Goal: Task Accomplishment & Management: Manage account settings

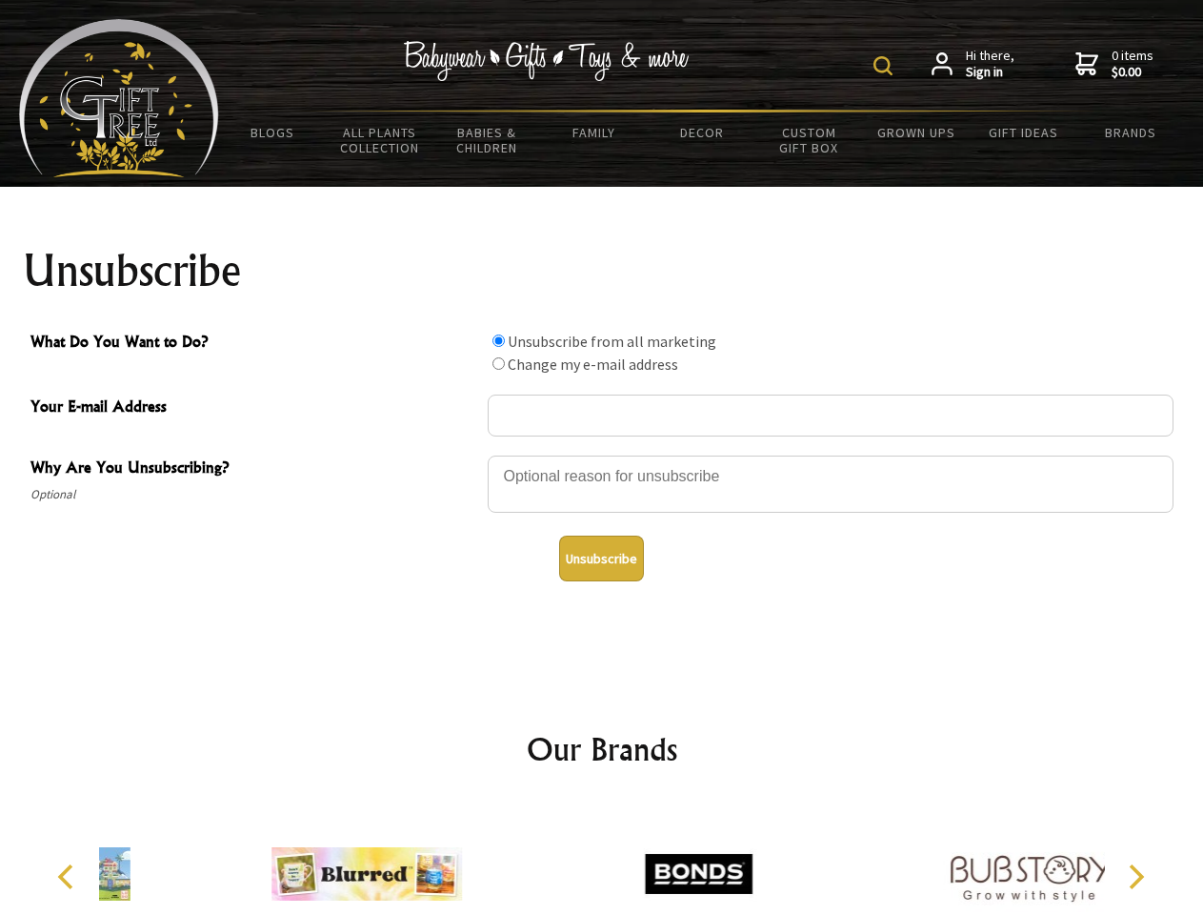
click at [886, 66] on img at bounding box center [883, 65] width 19 height 19
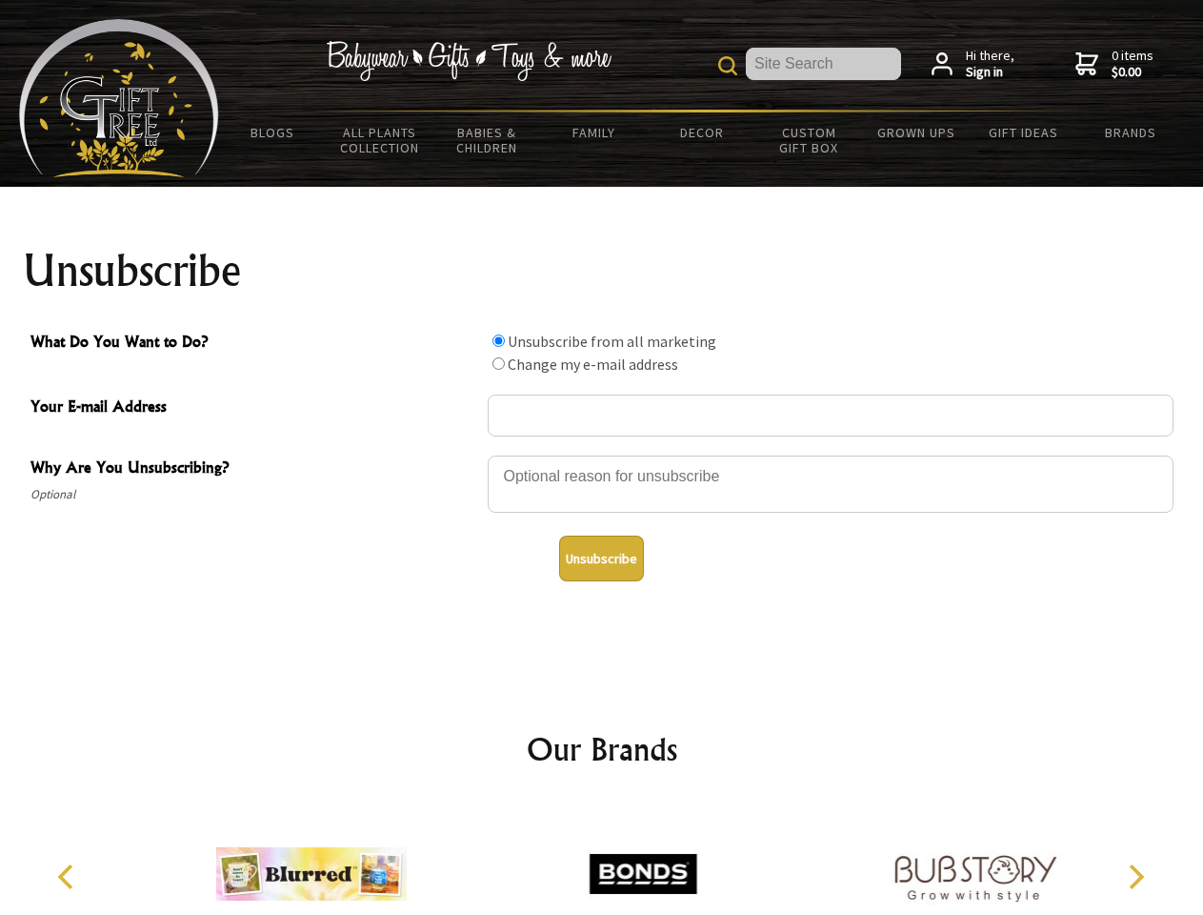
click at [602, 454] on div at bounding box center [831, 486] width 686 height 67
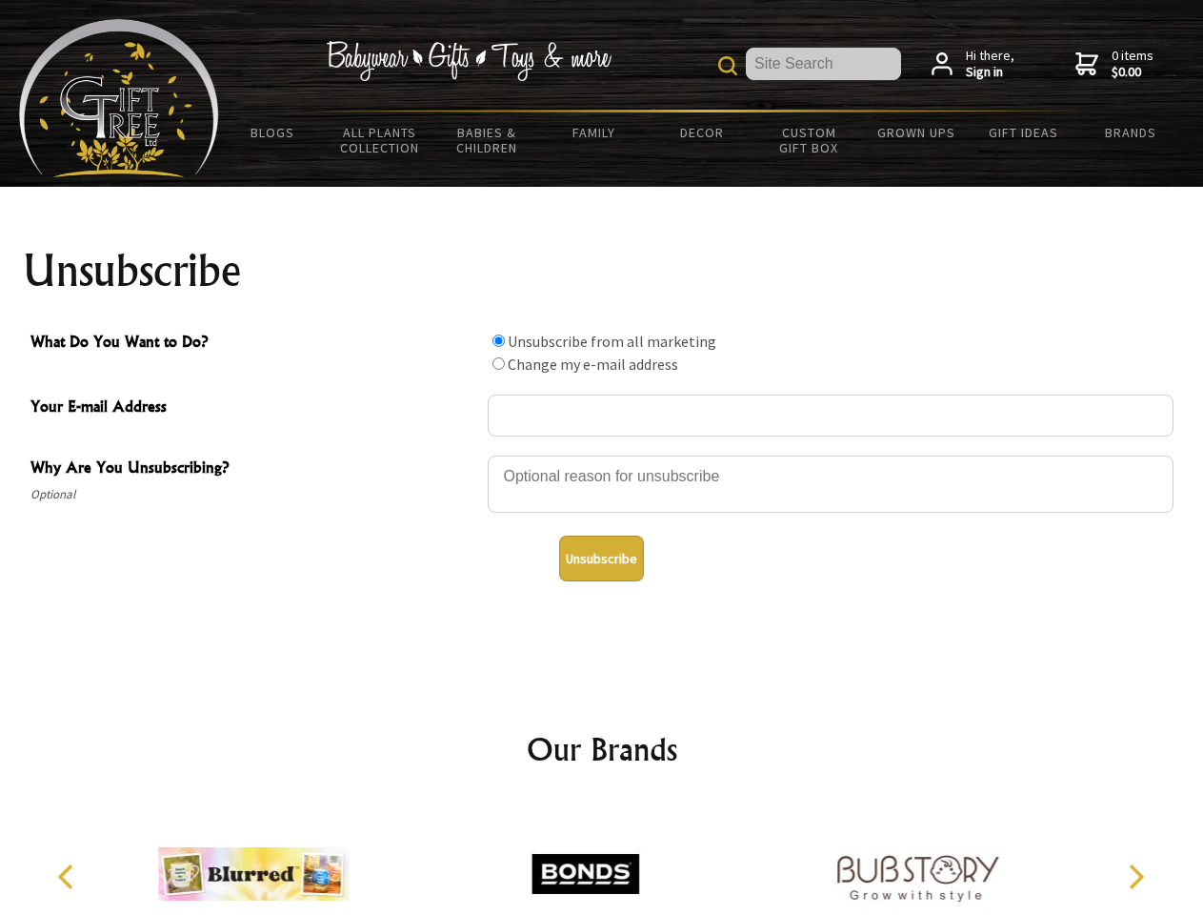
click at [498, 340] on input "What Do You Want to Do?" at bounding box center [499, 340] width 12 height 12
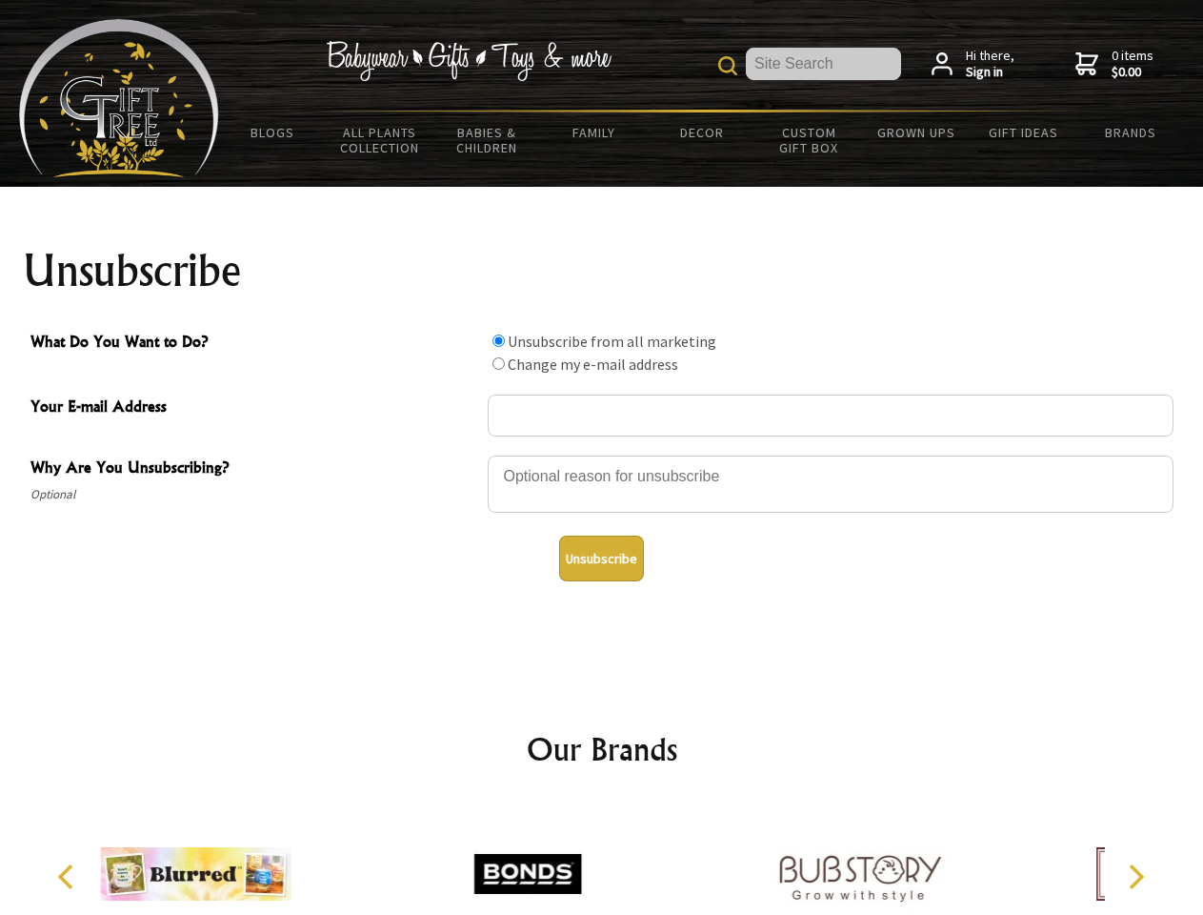
click at [498, 363] on input "What Do You Want to Do?" at bounding box center [499, 363] width 12 height 12
radio input "true"
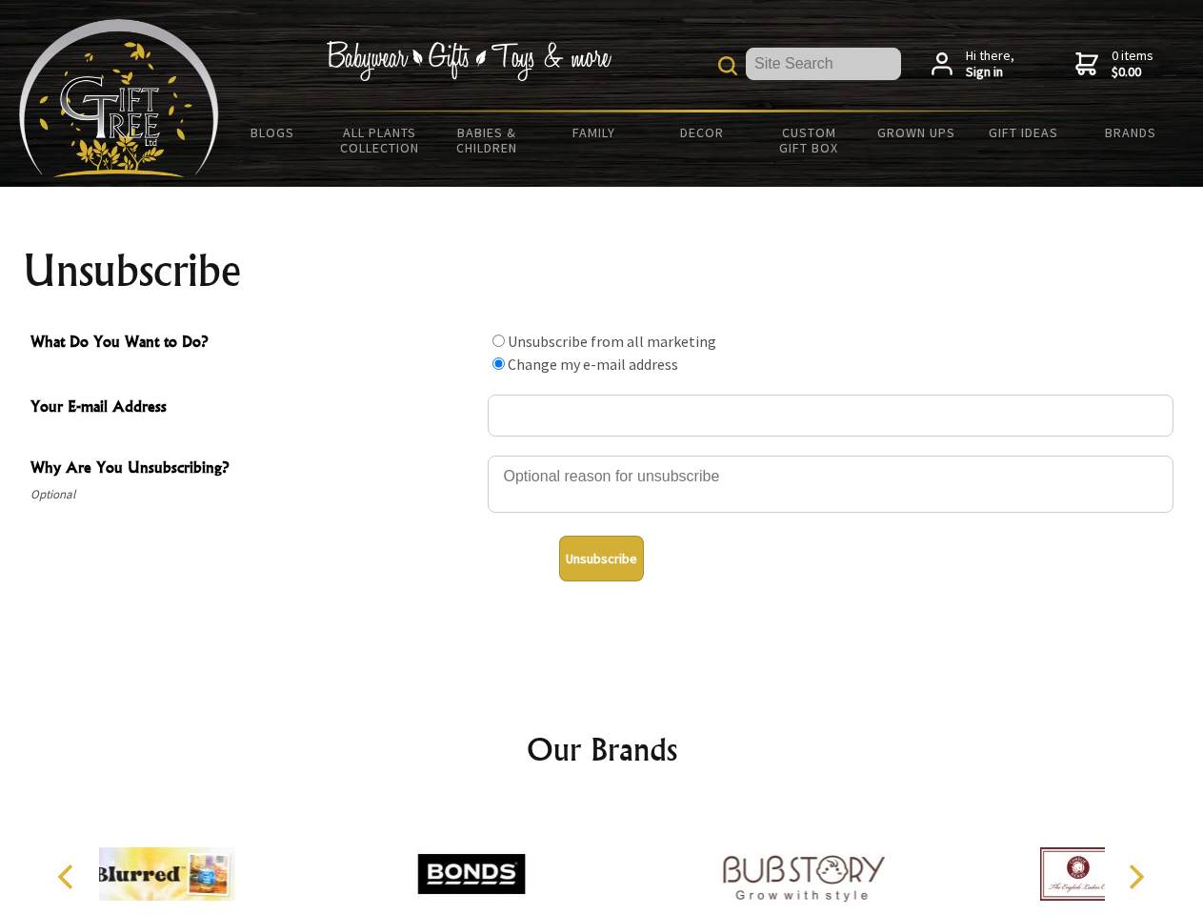
click at [601, 558] on button "Unsubscribe" at bounding box center [601, 558] width 85 height 46
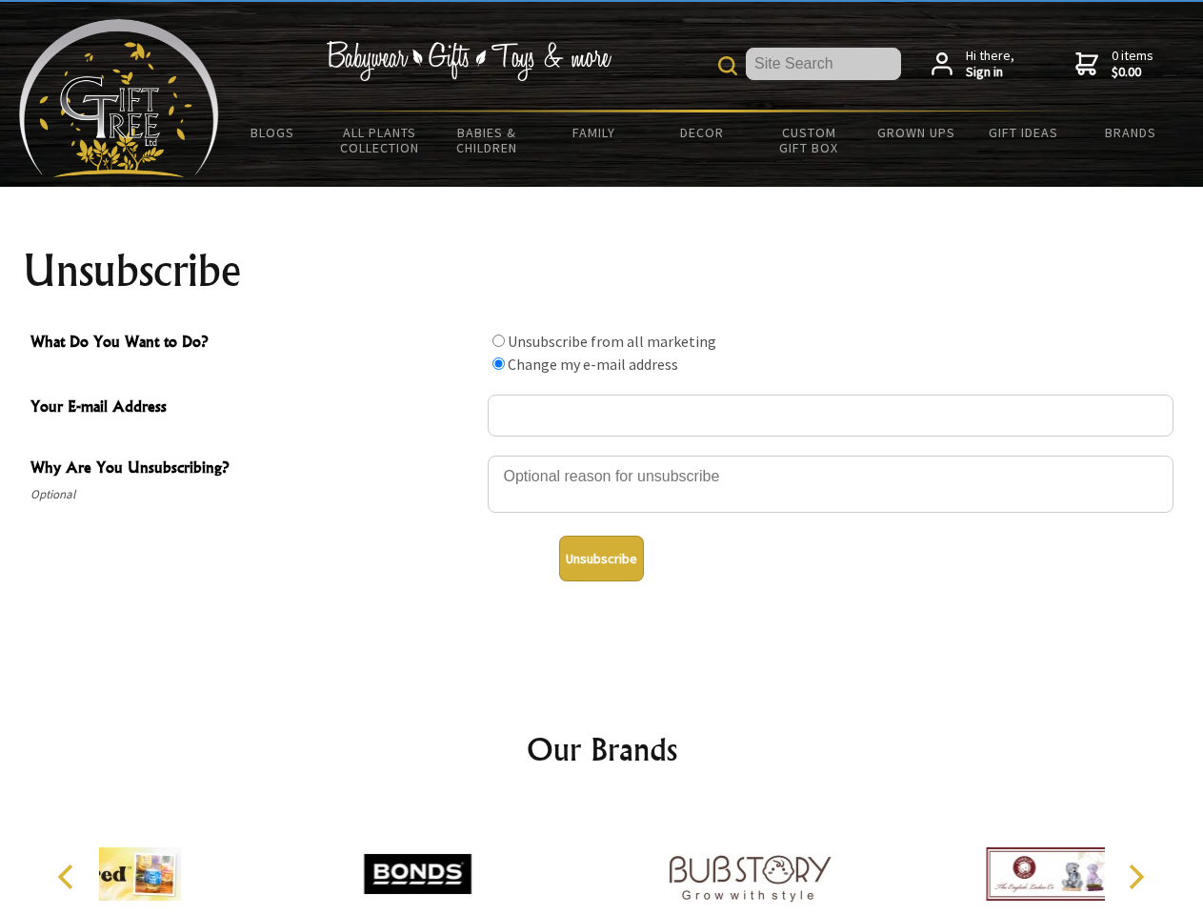
click at [602, 858] on div at bounding box center [750, 876] width 332 height 149
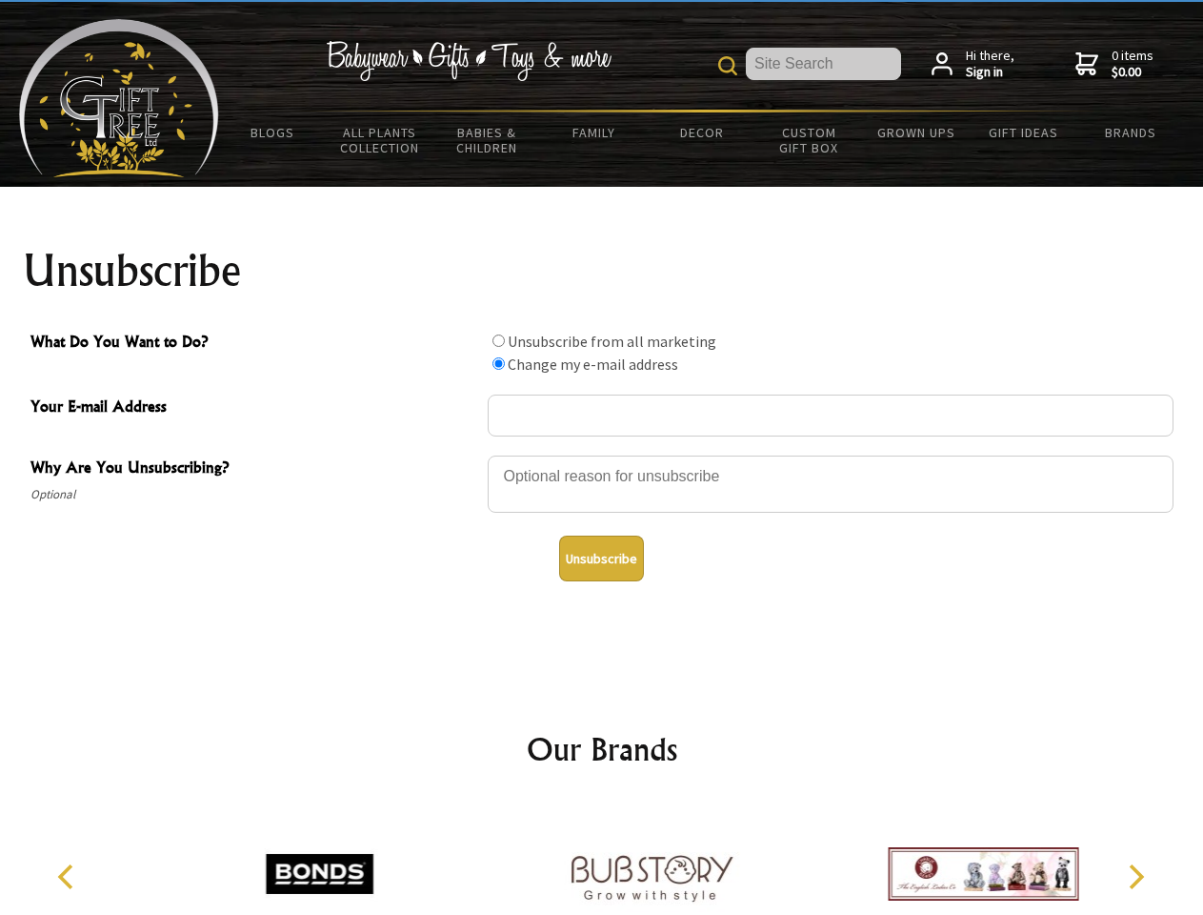
click at [69, 876] on icon "Previous" at bounding box center [67, 876] width 25 height 25
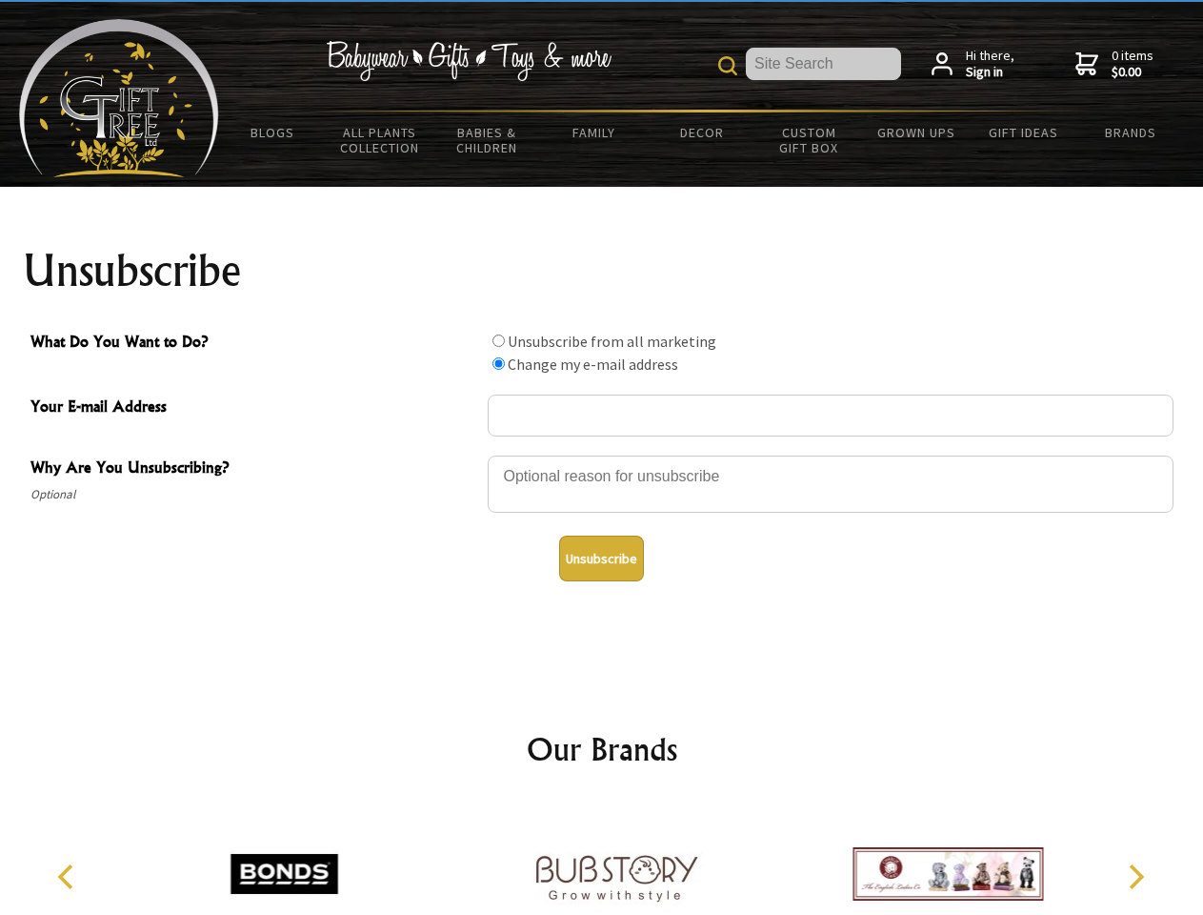
click at [1136, 876] on icon "Next" at bounding box center [1134, 876] width 25 height 25
